Goal: Task Accomplishment & Management: Manage account settings

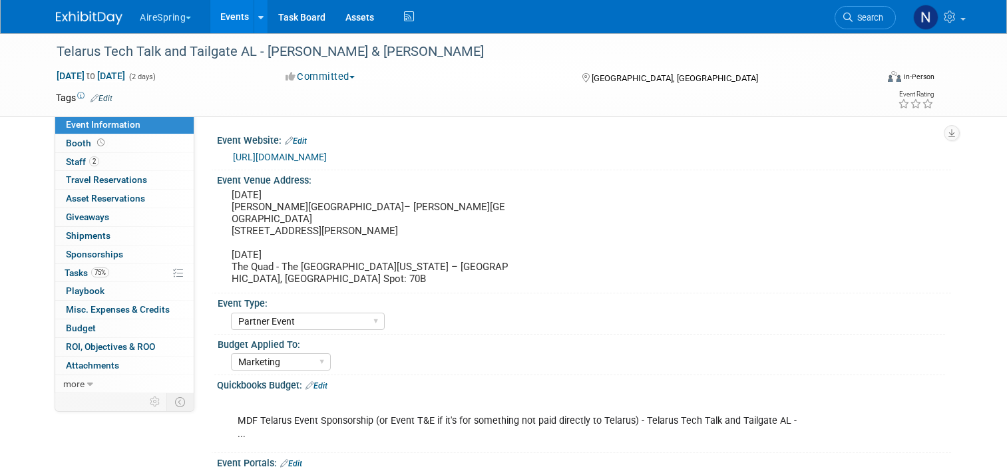
select select "Partner Event"
select select "Marketing"
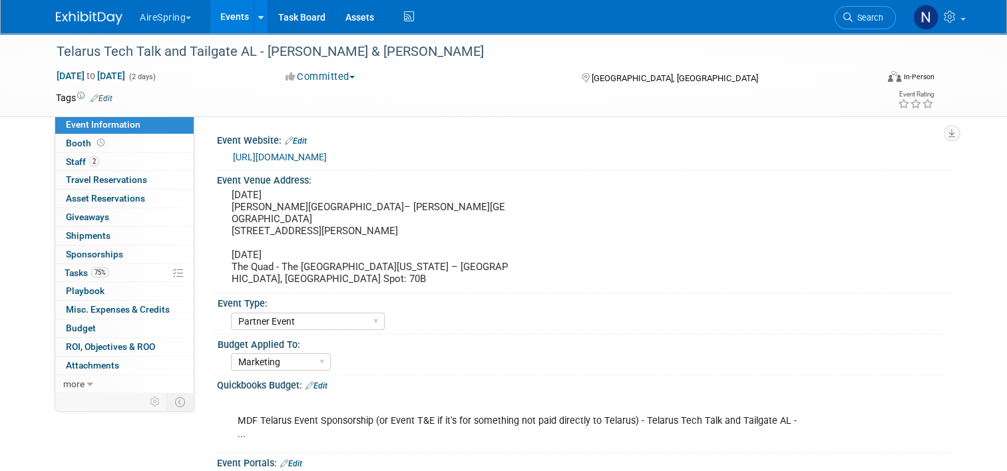
click at [227, 8] on link "Events" at bounding box center [234, 16] width 49 height 33
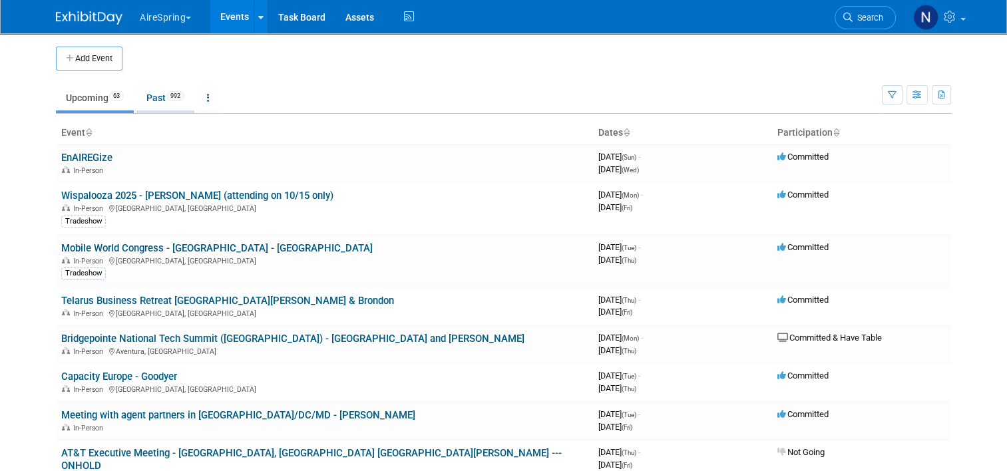
click at [157, 97] on link "Past 992" at bounding box center [165, 97] width 58 height 25
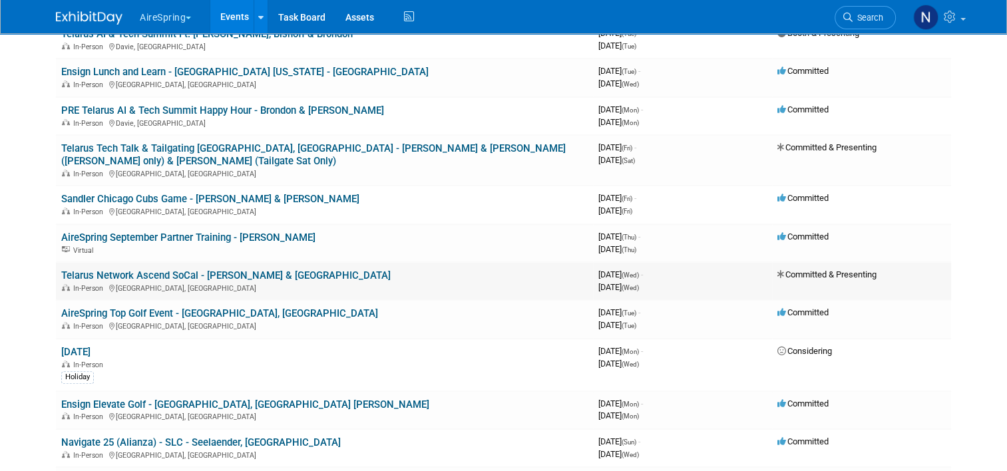
click at [158, 270] on link "Telarus Network Ascend SoCal - [PERSON_NAME] & [GEOGRAPHIC_DATA]" at bounding box center [226, 276] width 330 height 12
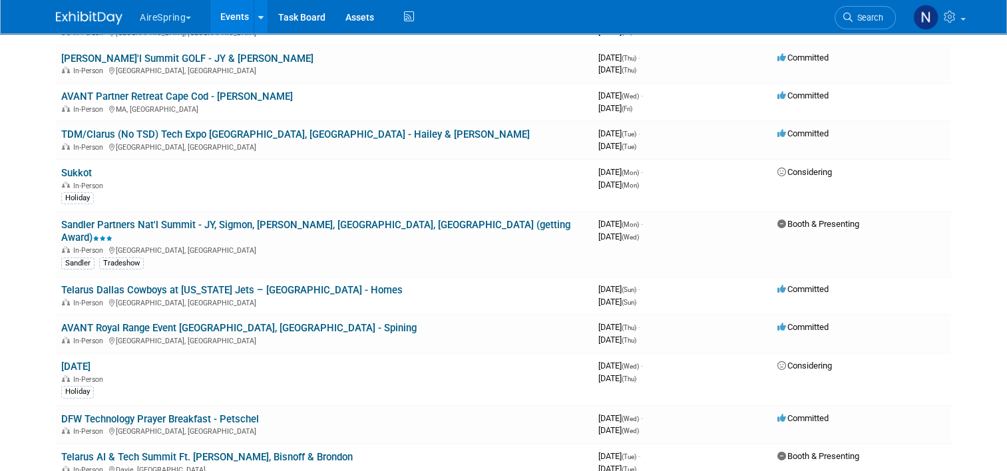
scroll to position [333, 0]
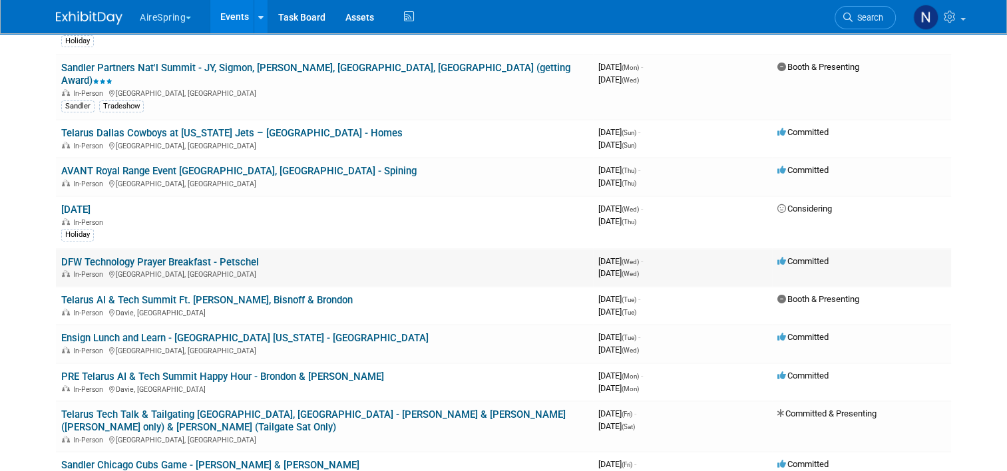
click at [146, 256] on link "DFW Technology Prayer Breakfast - Petschel" at bounding box center [160, 262] width 198 height 12
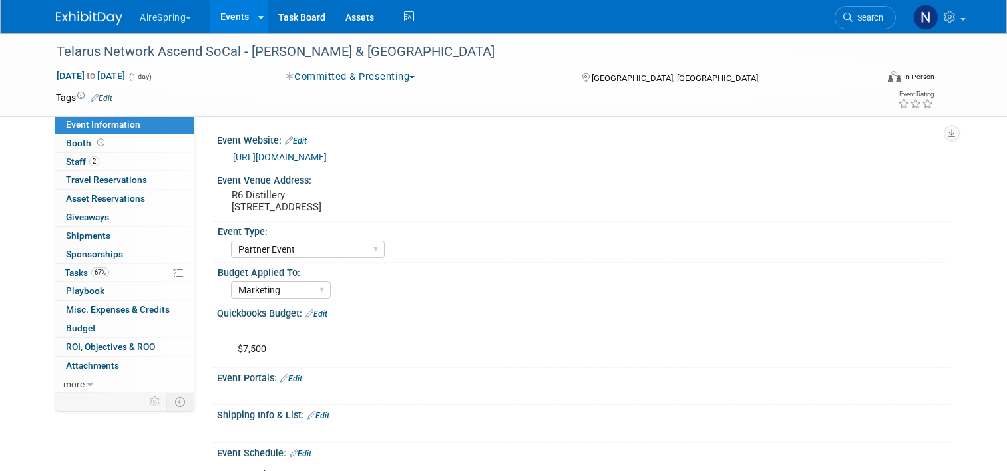
select select "Partner Event"
select select "Marketing"
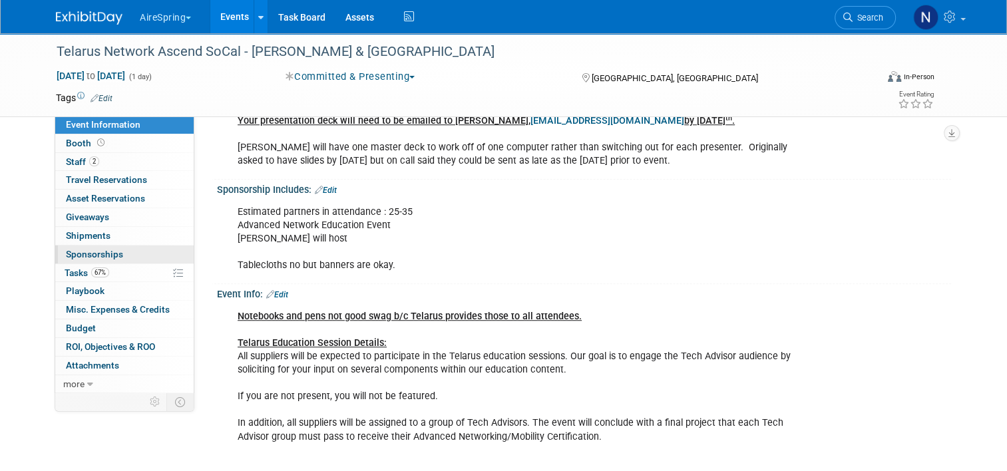
scroll to position [1065, 0]
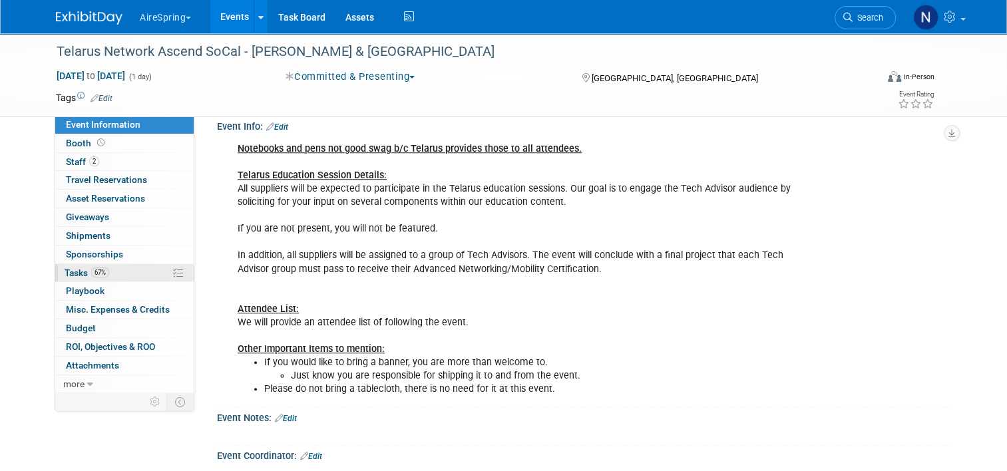
click at [101, 272] on span "67%" at bounding box center [100, 273] width 18 height 10
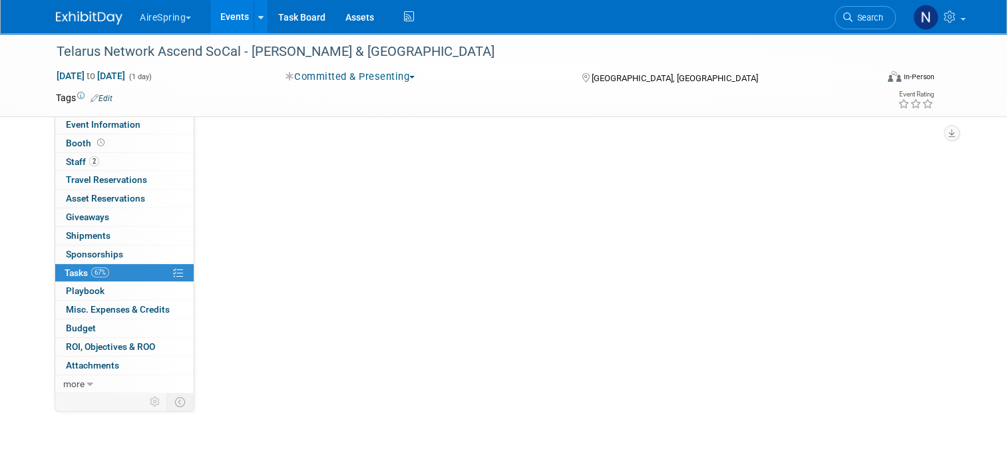
scroll to position [0, 0]
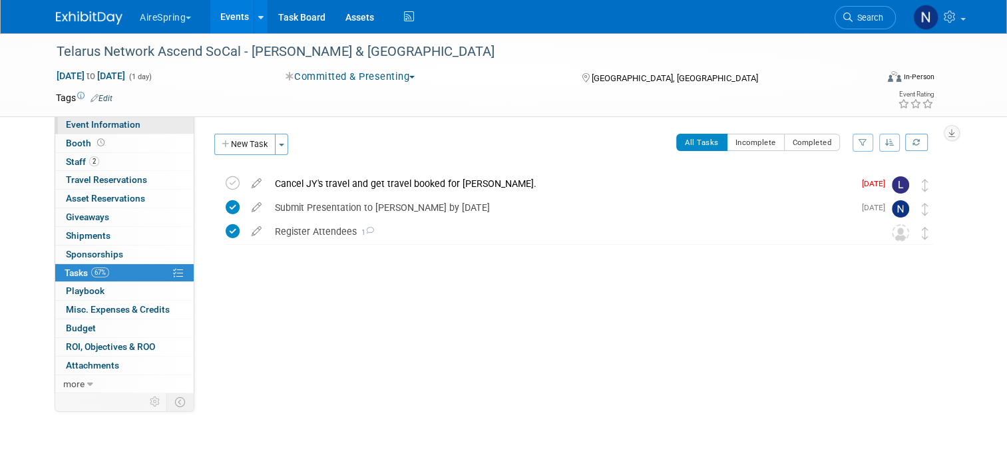
click at [109, 130] on span "Event Information" at bounding box center [103, 124] width 75 height 11
select select "Partner Event"
select select "Marketing"
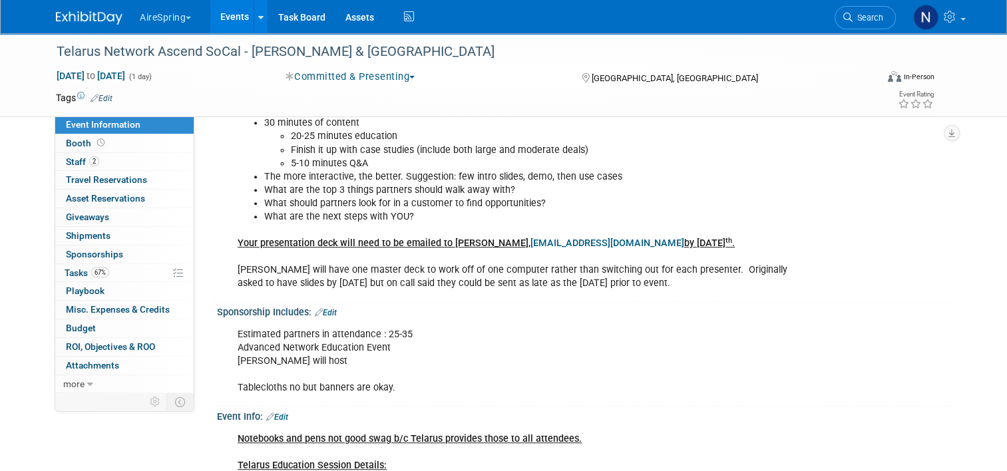
scroll to position [932, 0]
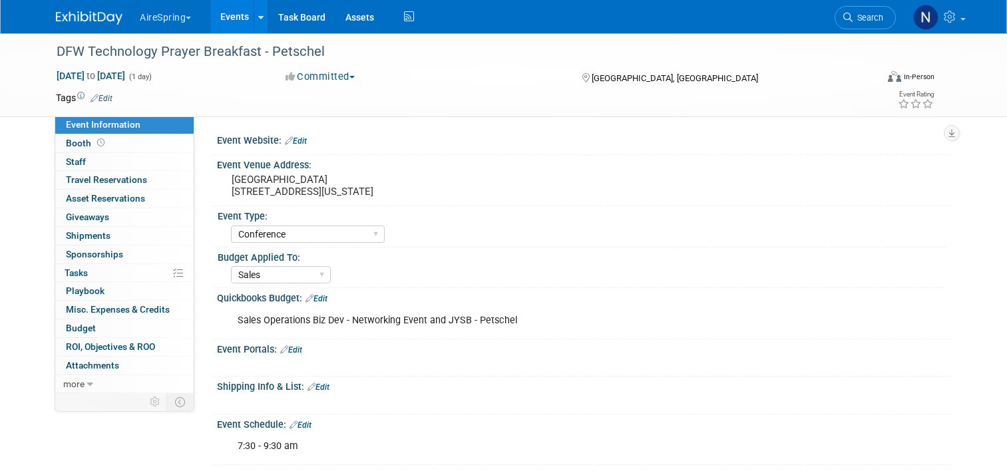
select select "Conference"
select select "Sales"
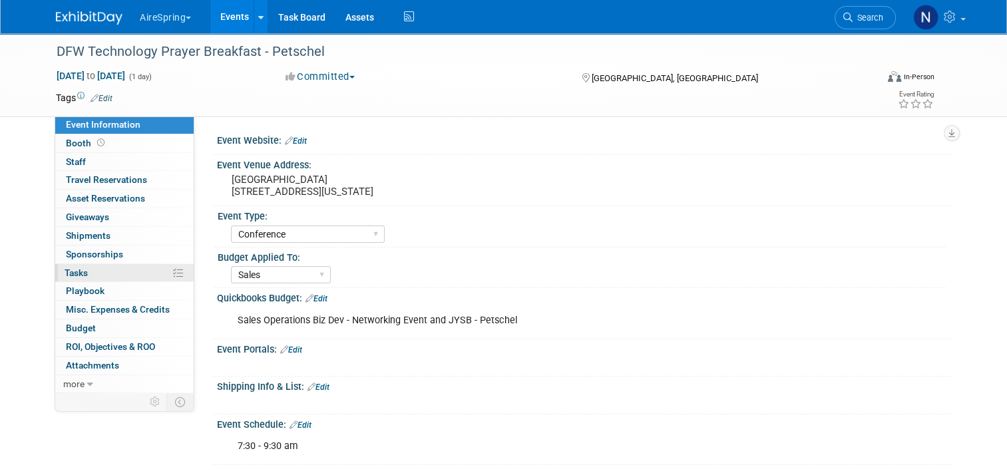
click at [98, 274] on link "0% Tasks 0%" at bounding box center [124, 273] width 138 height 18
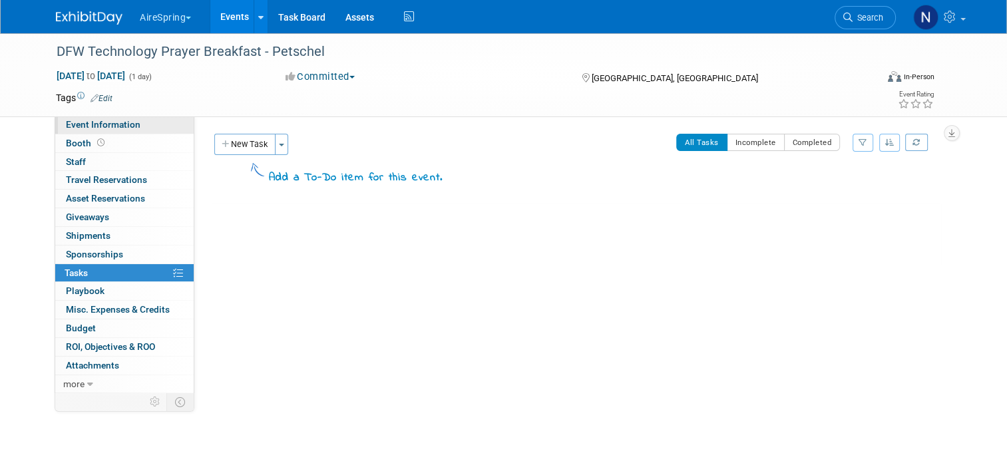
click at [112, 128] on span "Event Information" at bounding box center [103, 124] width 75 height 11
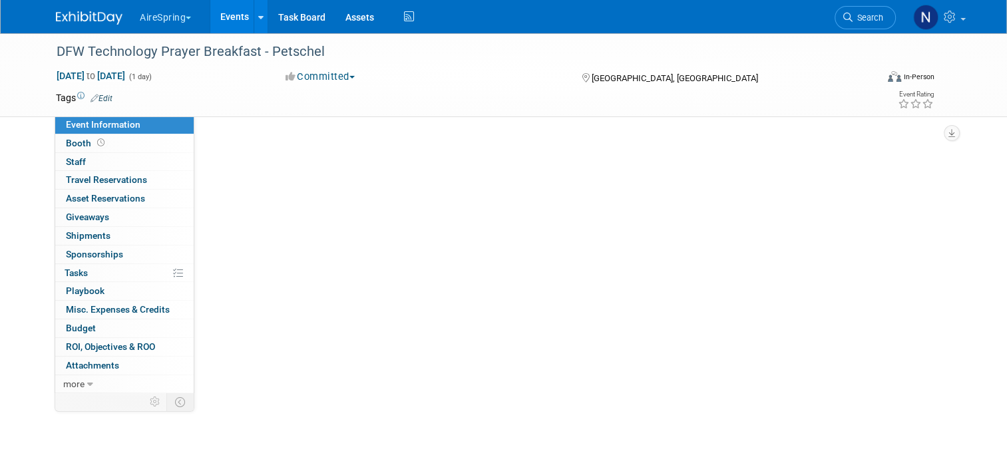
select select "Conference"
select select "Sales"
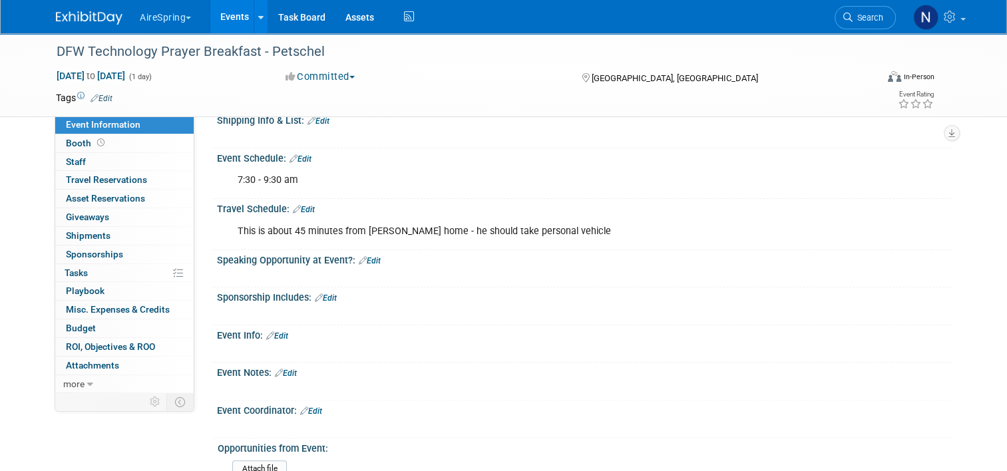
scroll to position [317, 0]
